Goal: Entertainment & Leisure: Consume media (video, audio)

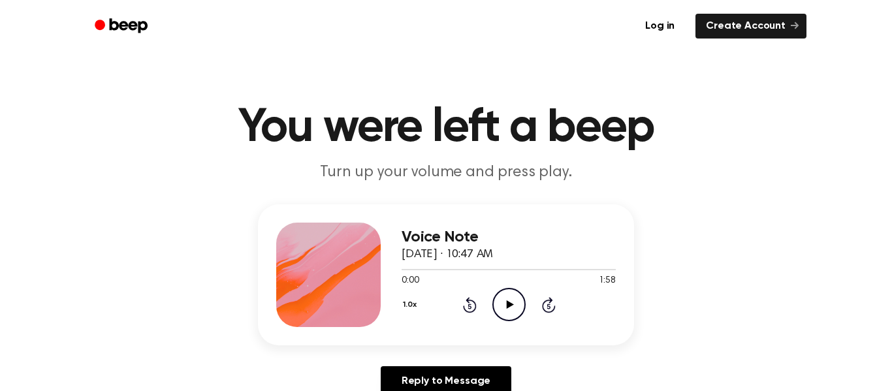
click at [516, 307] on icon "Play Audio" at bounding box center [508, 304] width 33 height 33
click at [518, 300] on icon "Pause Audio" at bounding box center [508, 304] width 33 height 33
click at [512, 316] on icon "Play Audio" at bounding box center [508, 304] width 33 height 33
click at [512, 316] on icon "Pause Audio" at bounding box center [508, 304] width 33 height 33
click at [503, 294] on icon "Play Audio" at bounding box center [508, 304] width 33 height 33
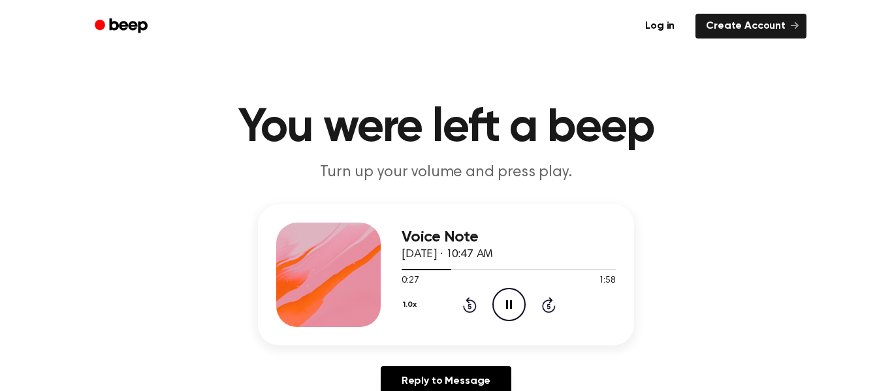
click at [468, 302] on icon at bounding box center [470, 305] width 14 height 16
click at [508, 269] on div at bounding box center [508, 269] width 214 height 1
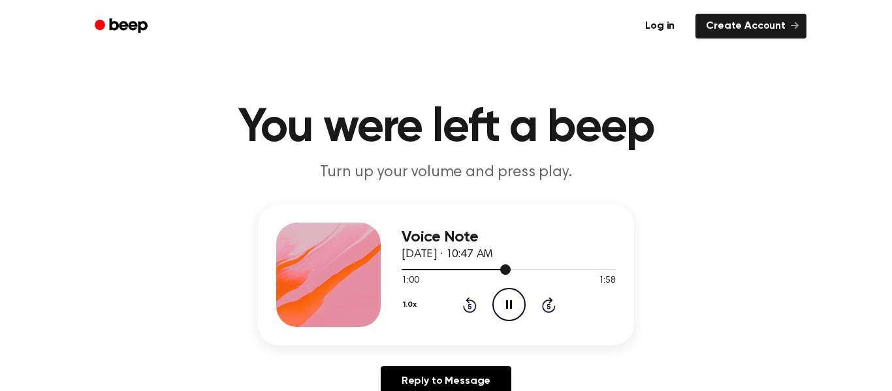
click at [401, 268] on div at bounding box center [508, 269] width 214 height 10
click at [469, 306] on icon at bounding box center [468, 306] width 3 height 5
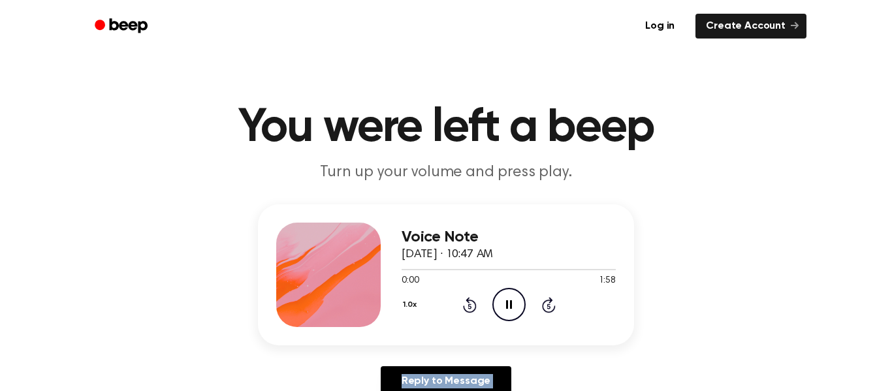
click at [469, 306] on icon at bounding box center [468, 306] width 3 height 5
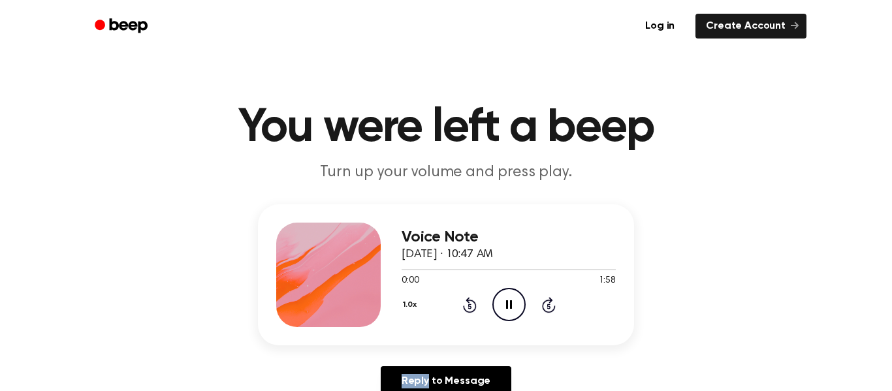
click at [469, 306] on icon at bounding box center [468, 306] width 3 height 5
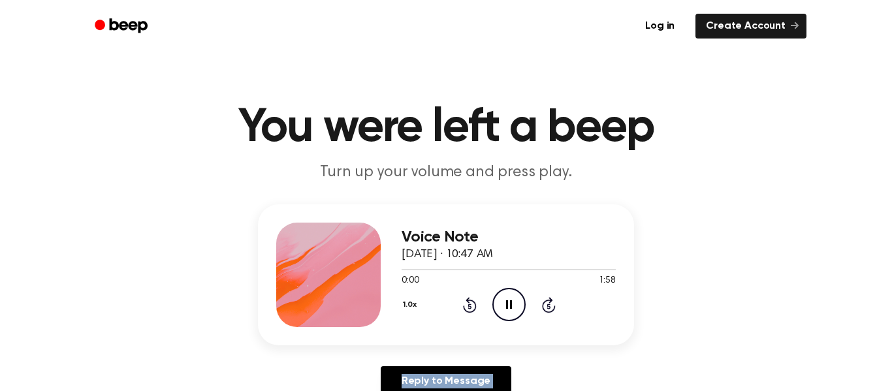
click at [469, 306] on icon at bounding box center [468, 306] width 3 height 5
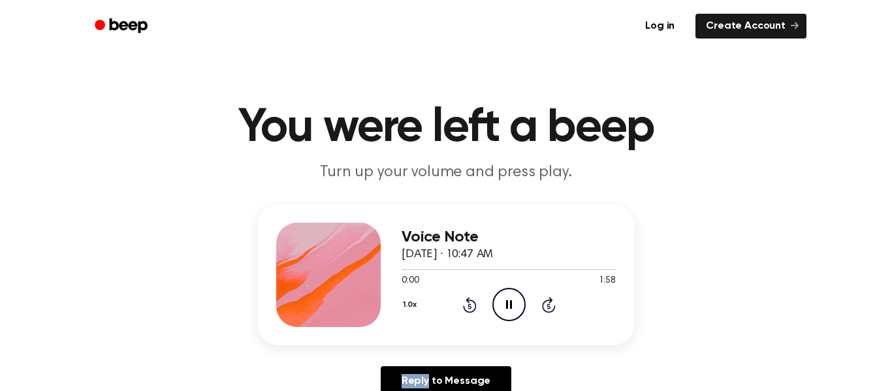
click at [469, 306] on icon at bounding box center [468, 306] width 3 height 5
click at [468, 309] on icon "Rewind 5 seconds" at bounding box center [469, 304] width 14 height 17
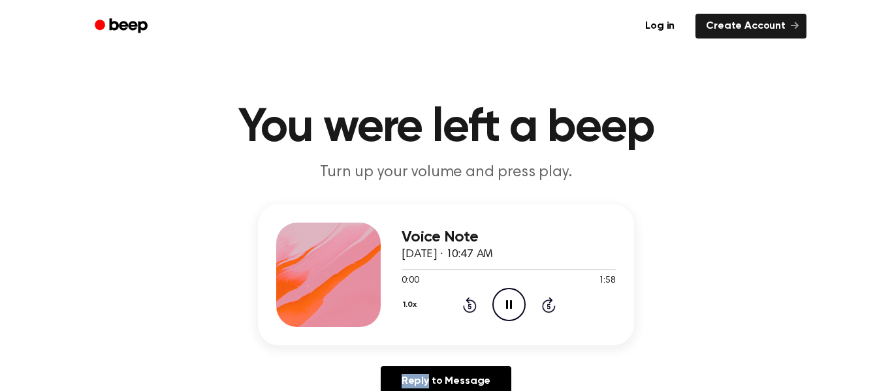
click at [468, 309] on icon "Rewind 5 seconds" at bounding box center [469, 304] width 14 height 17
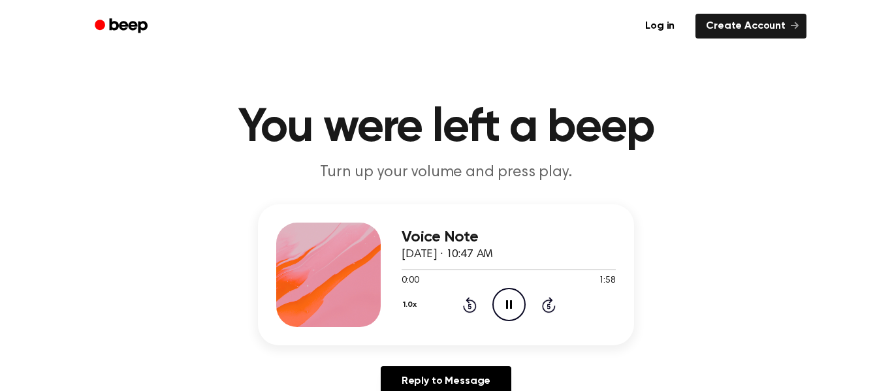
click at [468, 309] on icon "Rewind 5 seconds" at bounding box center [469, 304] width 14 height 17
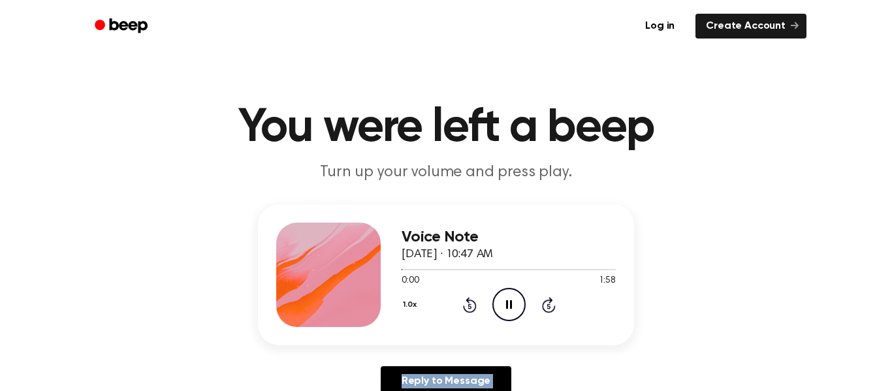
click at [468, 309] on icon "Rewind 5 seconds" at bounding box center [469, 304] width 14 height 17
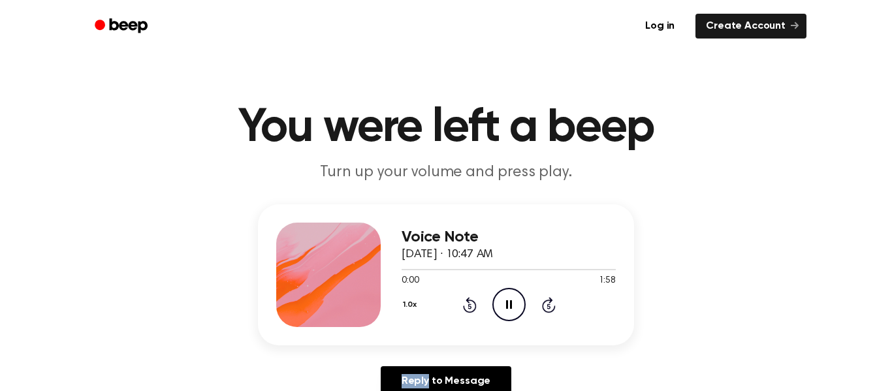
click at [468, 309] on icon "Rewind 5 seconds" at bounding box center [469, 304] width 14 height 17
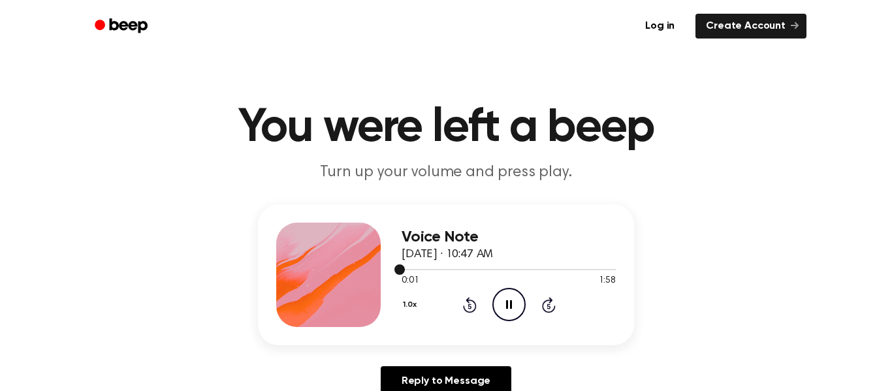
click at [530, 270] on div at bounding box center [508, 269] width 214 height 1
click at [512, 301] on icon "Pause Audio" at bounding box center [508, 304] width 33 height 33
click at [512, 301] on icon "Play Audio" at bounding box center [508, 304] width 33 height 33
click at [516, 304] on icon "Pause Audio" at bounding box center [508, 304] width 33 height 33
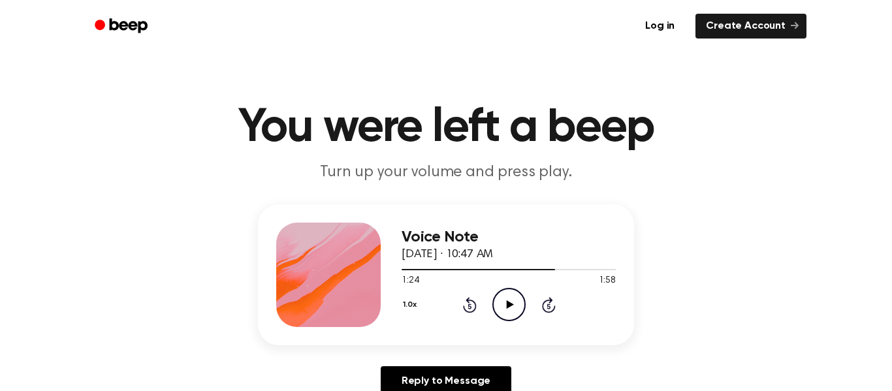
click at [508, 302] on icon at bounding box center [509, 304] width 7 height 8
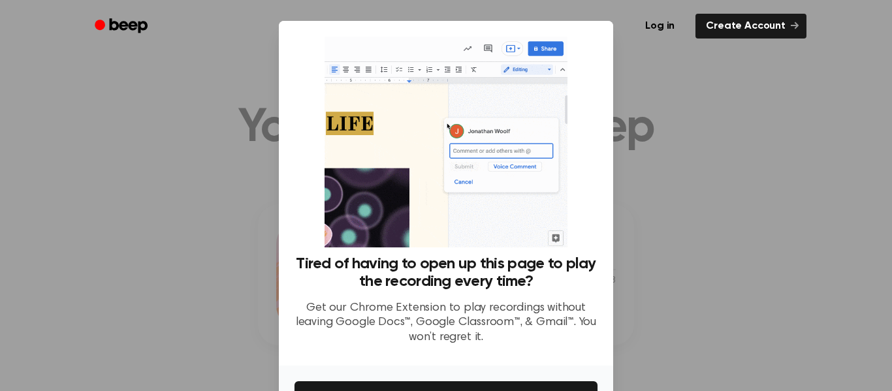
click at [672, 122] on div at bounding box center [446, 195] width 892 height 391
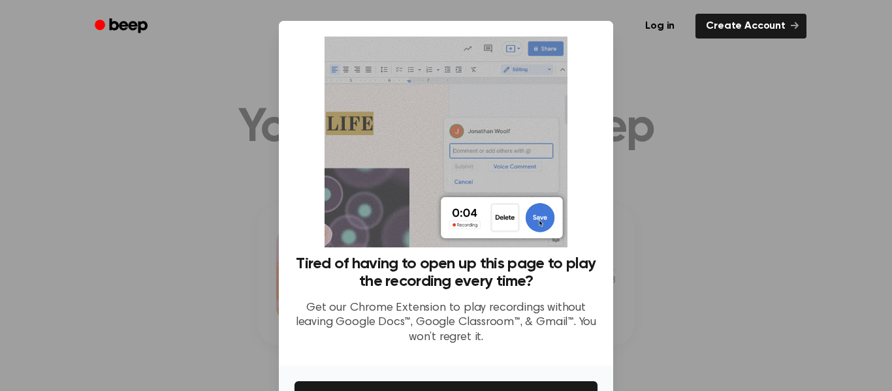
click at [672, 121] on div at bounding box center [446, 195] width 892 height 391
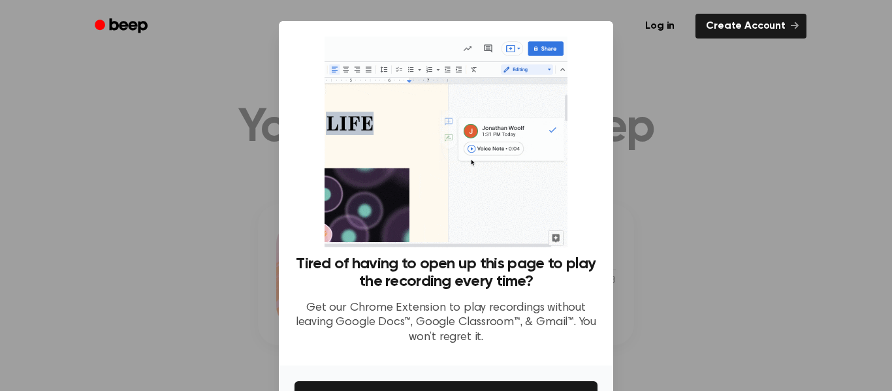
click at [672, 121] on div at bounding box center [446, 195] width 892 height 391
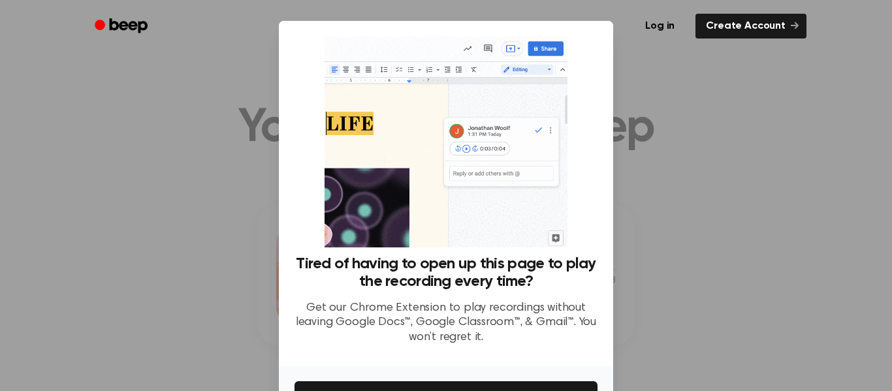
click at [672, 121] on div at bounding box center [446, 195] width 892 height 391
click at [805, 80] on div at bounding box center [446, 195] width 892 height 391
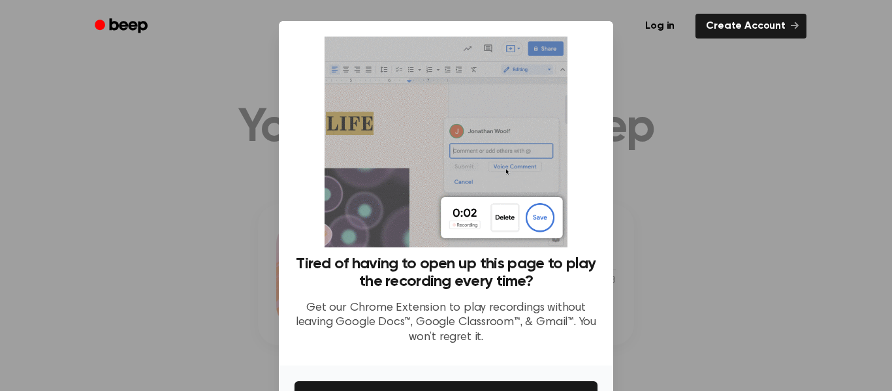
click at [805, 80] on div at bounding box center [446, 195] width 892 height 391
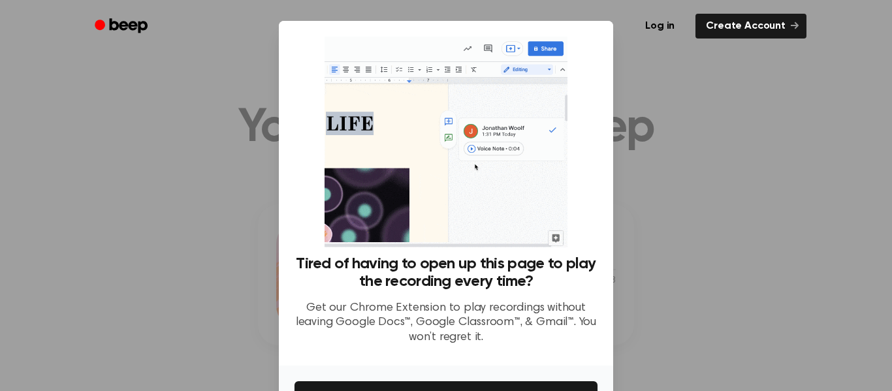
click at [805, 80] on div at bounding box center [446, 195] width 892 height 391
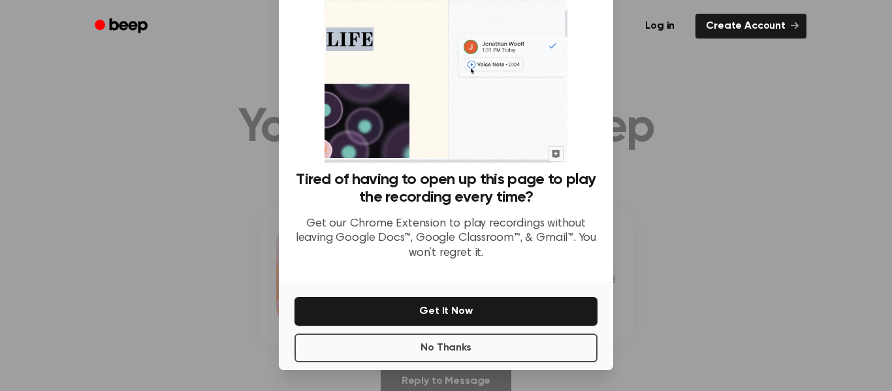
scroll to position [84, 0]
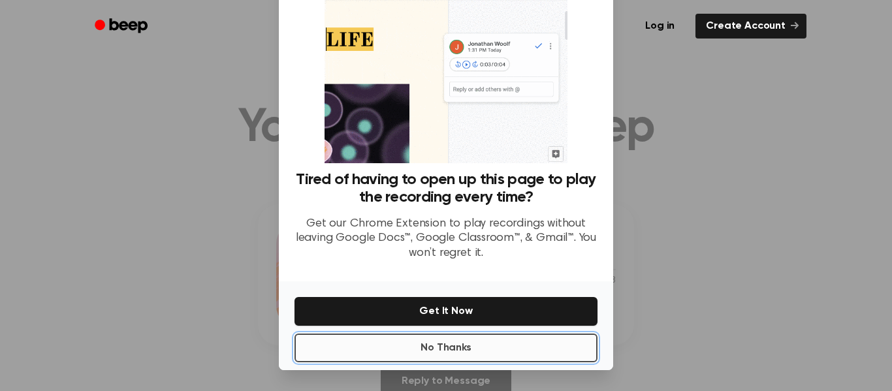
click at [363, 340] on button "No Thanks" at bounding box center [445, 348] width 303 height 29
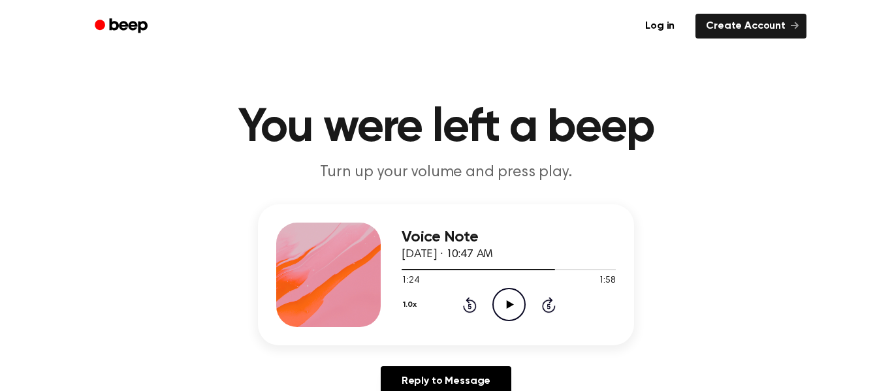
click at [516, 298] on icon "Play Audio" at bounding box center [508, 304] width 33 height 33
click at [469, 304] on icon "Rewind 5 seconds" at bounding box center [469, 304] width 14 height 17
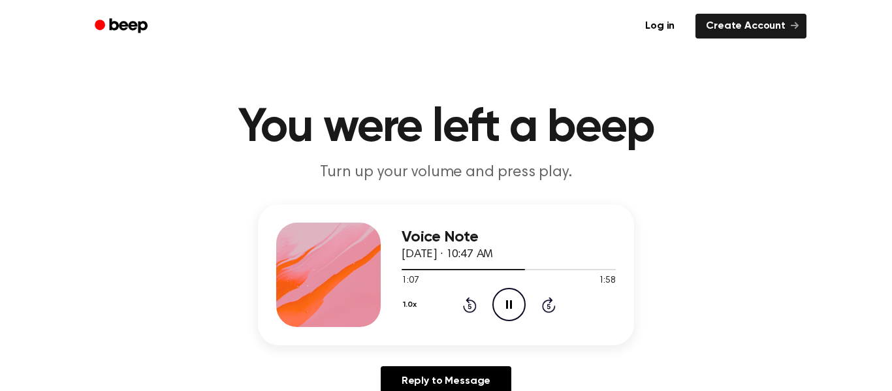
click at [465, 300] on icon at bounding box center [470, 305] width 14 height 16
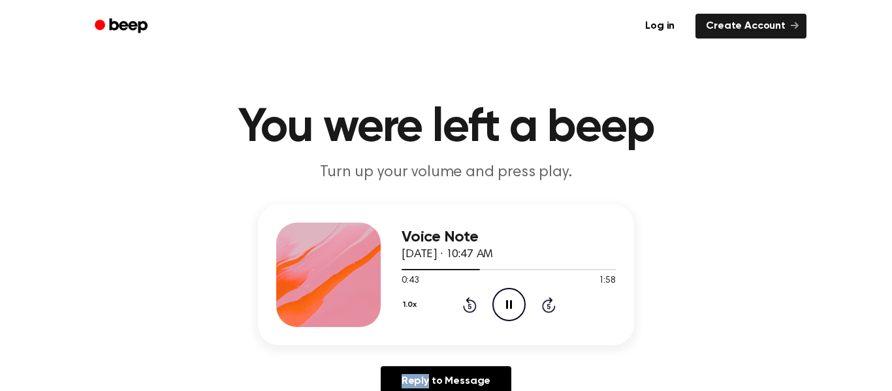
click at [465, 300] on icon at bounding box center [470, 305] width 14 height 16
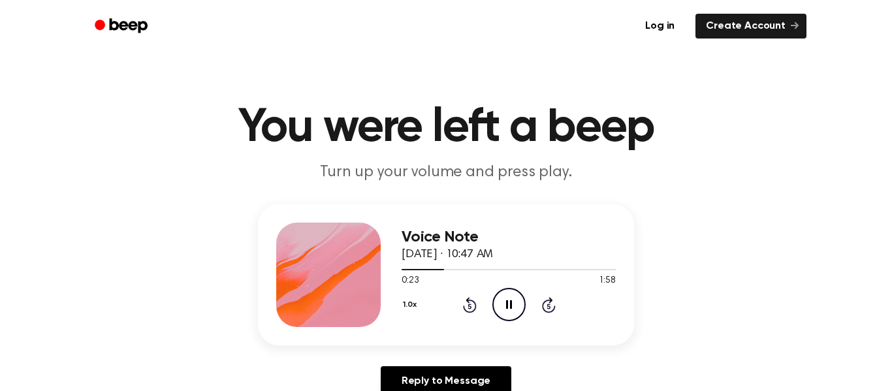
click at [465, 300] on icon at bounding box center [470, 305] width 14 height 16
click at [504, 305] on icon "Pause Audio" at bounding box center [508, 304] width 33 height 33
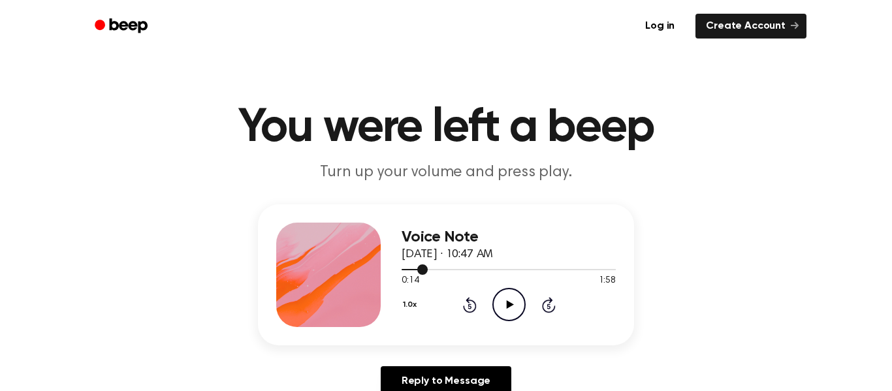
click at [541, 269] on div at bounding box center [508, 269] width 214 height 1
click at [497, 306] on icon "Play Audio" at bounding box center [508, 304] width 33 height 33
click at [511, 300] on icon "Pause Audio" at bounding box center [508, 304] width 33 height 33
click at [506, 317] on icon "Play Audio" at bounding box center [508, 304] width 33 height 33
click at [512, 311] on icon "Pause Audio" at bounding box center [508, 304] width 33 height 33
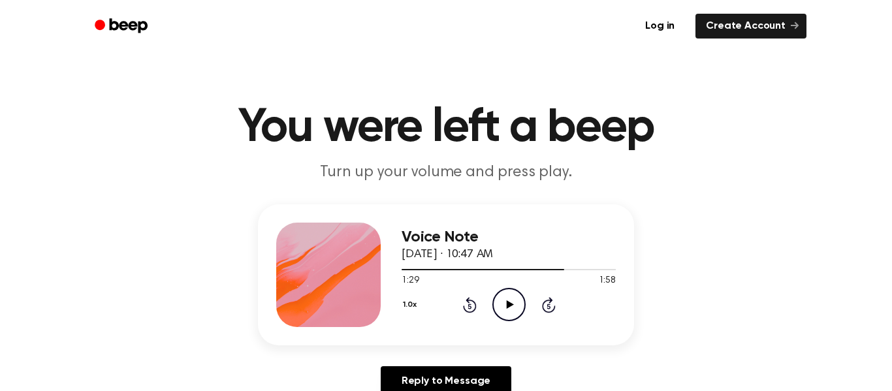
click at [507, 307] on icon at bounding box center [509, 304] width 7 height 8
click at [506, 304] on icon at bounding box center [509, 304] width 6 height 8
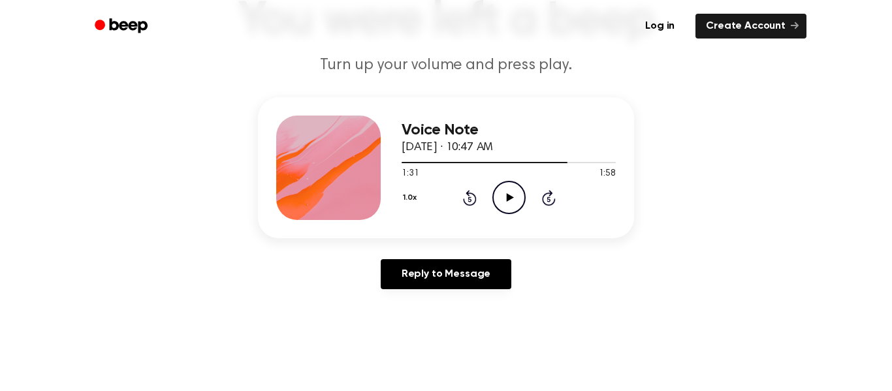
scroll to position [103, 0]
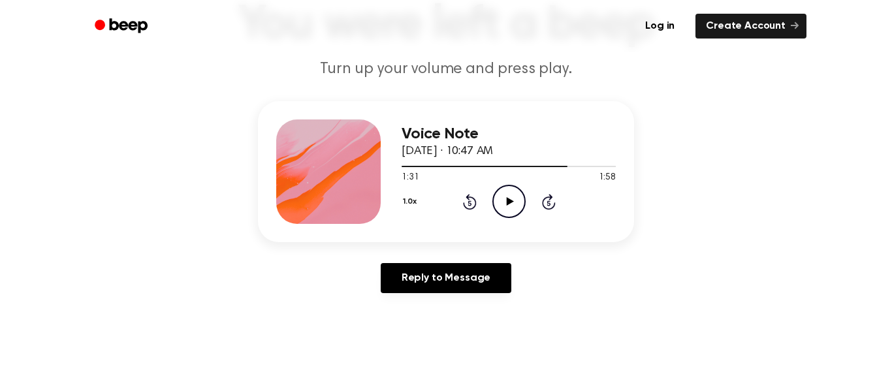
click at [498, 210] on icon "Play Audio" at bounding box center [508, 201] width 33 height 33
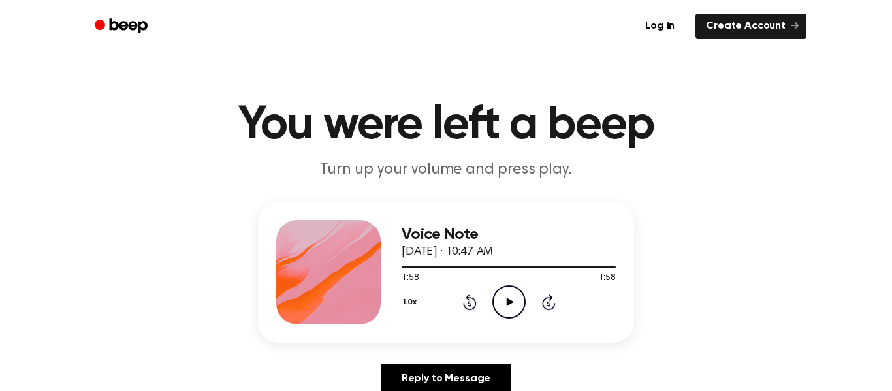
scroll to position [0, 0]
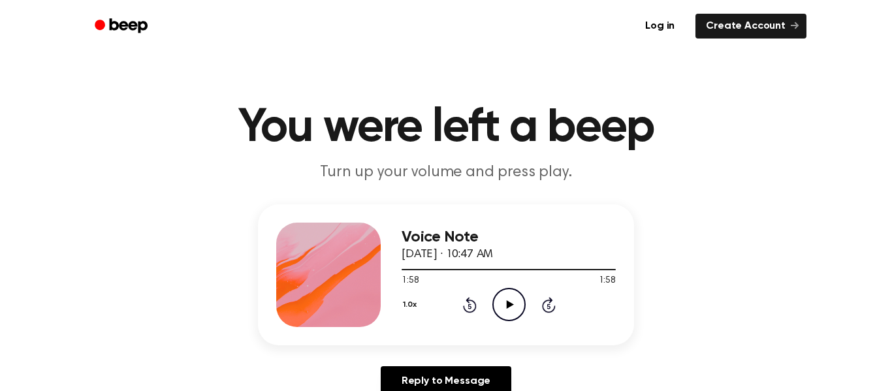
click at [504, 296] on icon "Play Audio" at bounding box center [508, 304] width 33 height 33
click at [516, 320] on icon "Pause Audio" at bounding box center [508, 304] width 33 height 33
